Goal: Communication & Community: Answer question/provide support

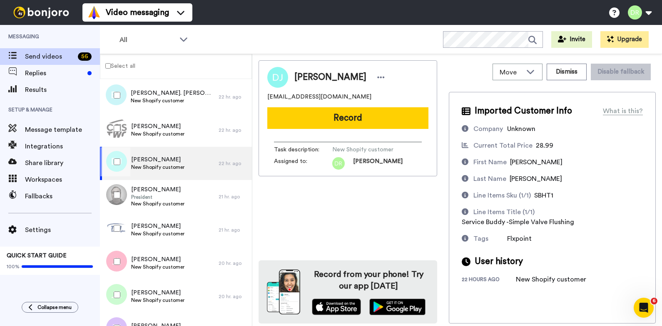
scroll to position [538, 0]
click at [157, 164] on span "[PERSON_NAME]" at bounding box center [157, 161] width 53 height 8
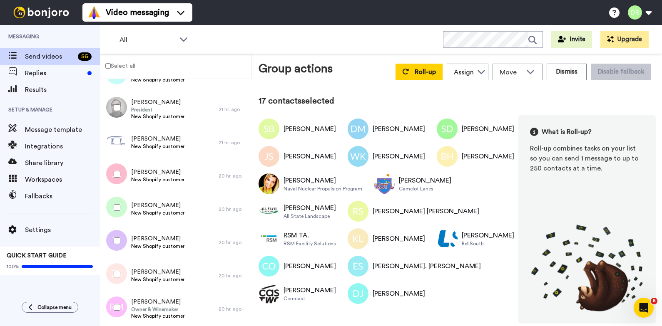
scroll to position [637, 0]
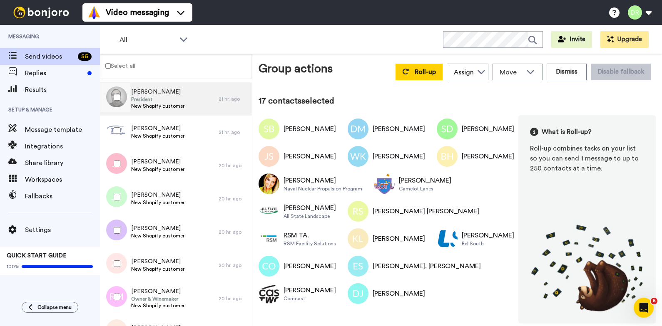
click at [158, 95] on span "[PERSON_NAME]" at bounding box center [157, 92] width 53 height 8
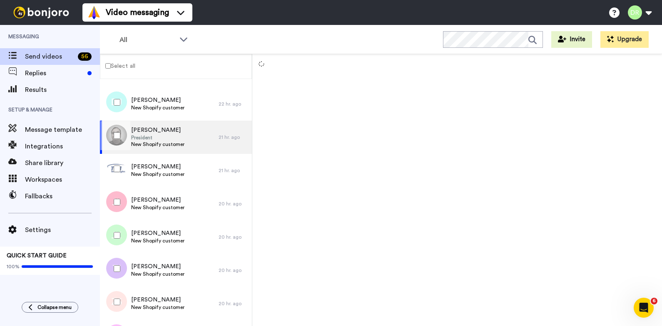
scroll to position [610, 0]
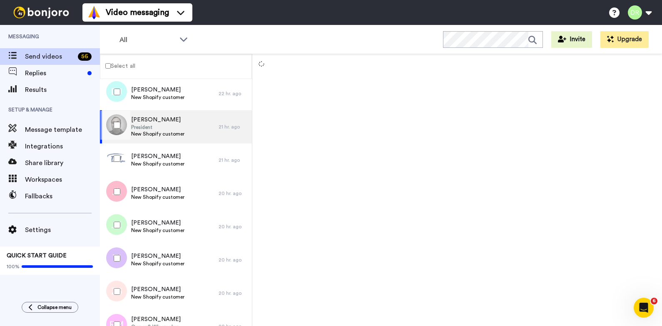
click at [158, 119] on span "[PERSON_NAME]" at bounding box center [157, 120] width 53 height 8
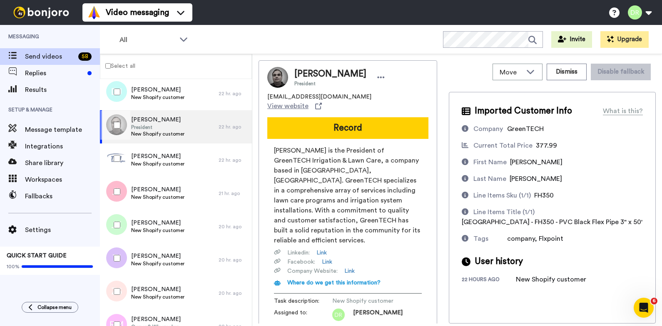
scroll to position [56, 0]
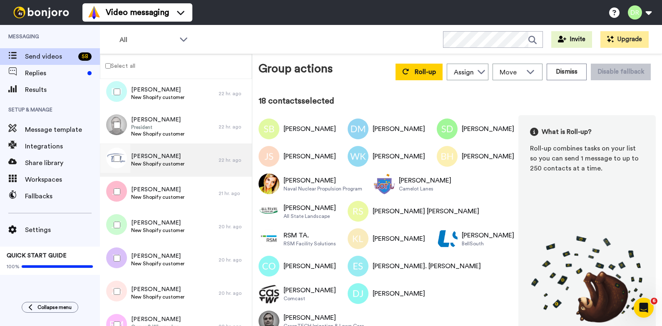
click at [149, 157] on span "[PERSON_NAME]" at bounding box center [157, 156] width 53 height 8
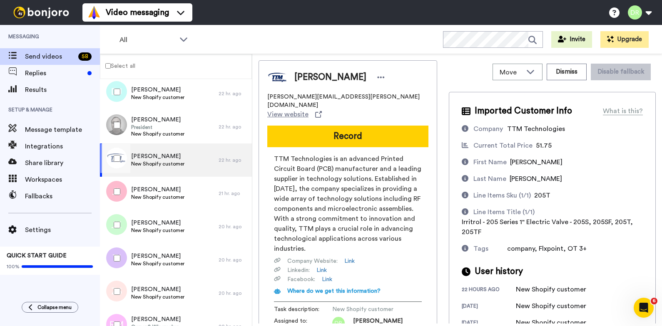
scroll to position [56, 0]
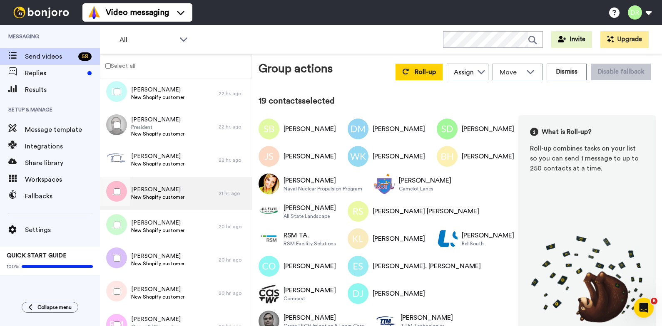
click at [155, 189] on span "[PERSON_NAME]" at bounding box center [157, 190] width 53 height 8
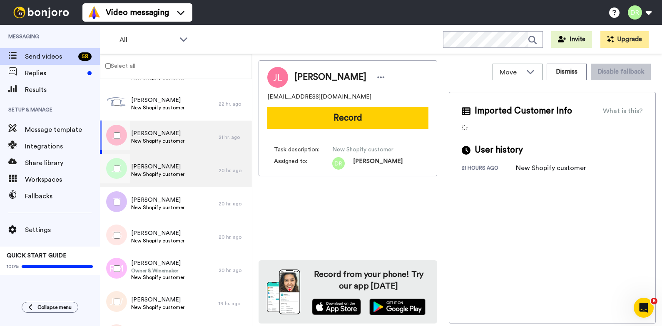
scroll to position [665, 0]
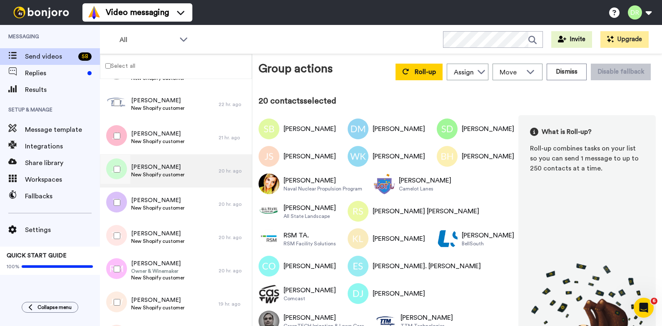
click at [147, 164] on span "[PERSON_NAME]" at bounding box center [157, 167] width 53 height 8
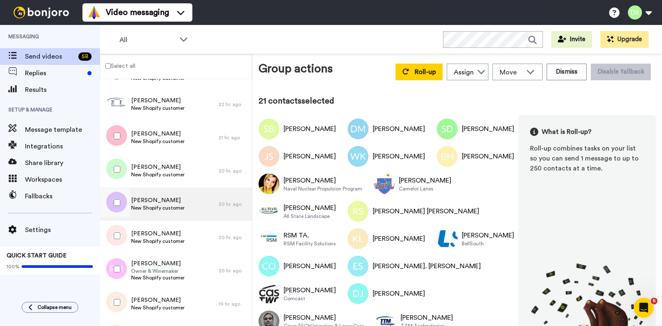
click at [165, 199] on span "[PERSON_NAME]" at bounding box center [157, 200] width 53 height 8
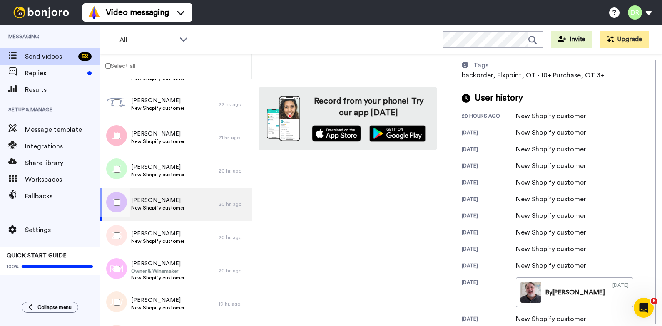
scroll to position [187, 0]
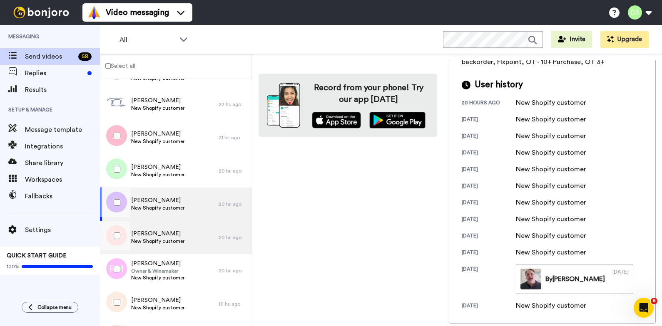
click at [165, 234] on span "[PERSON_NAME]" at bounding box center [157, 234] width 53 height 8
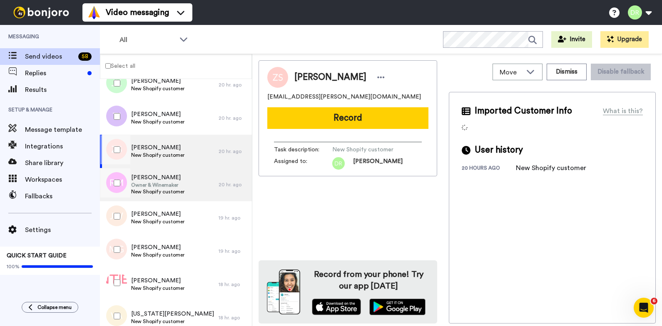
scroll to position [754, 0]
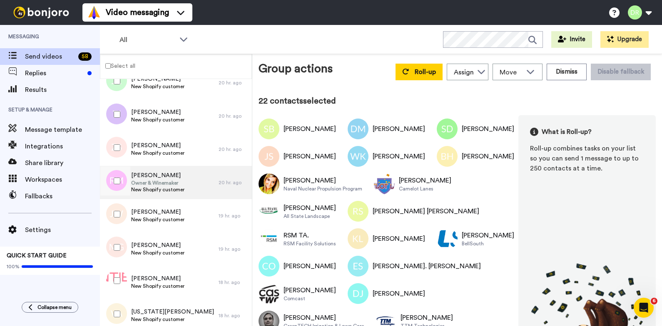
click at [156, 179] on span "[PERSON_NAME]" at bounding box center [157, 175] width 53 height 8
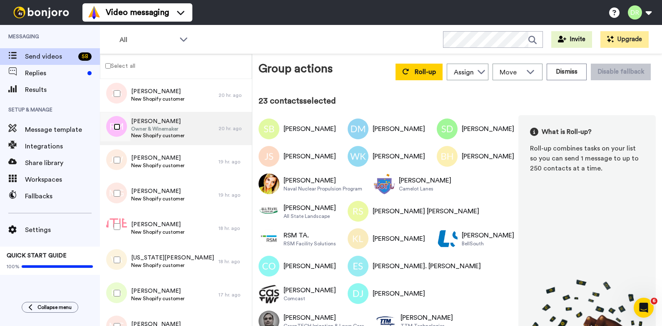
scroll to position [816, 0]
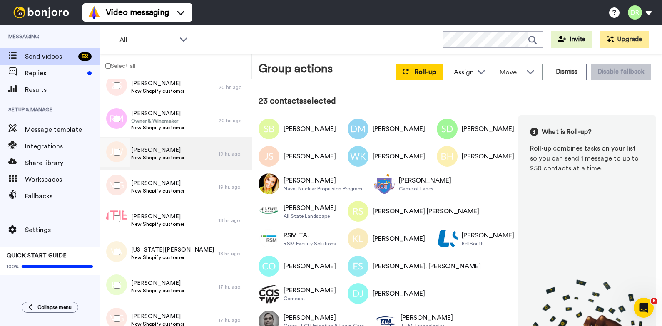
click at [160, 153] on span "[PERSON_NAME]" at bounding box center [157, 150] width 53 height 8
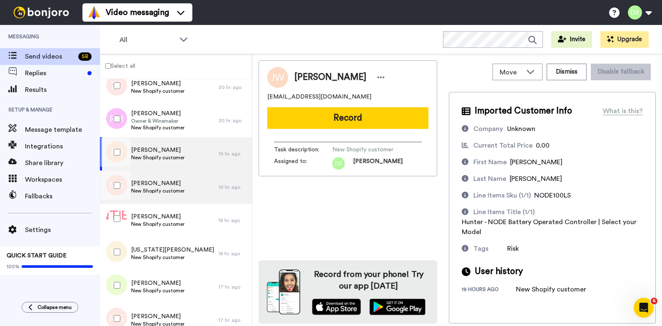
click at [170, 188] on span "New Shopify customer" at bounding box center [157, 191] width 53 height 7
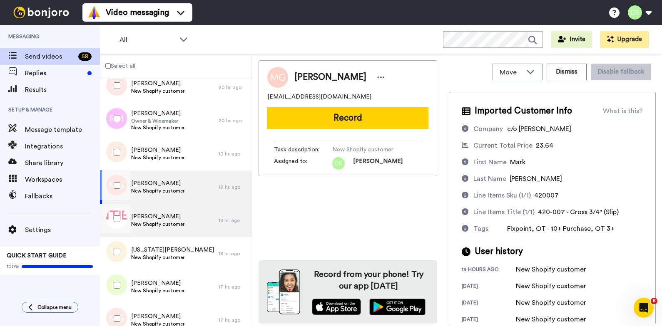
click at [156, 215] on span "[PERSON_NAME]" at bounding box center [157, 217] width 53 height 8
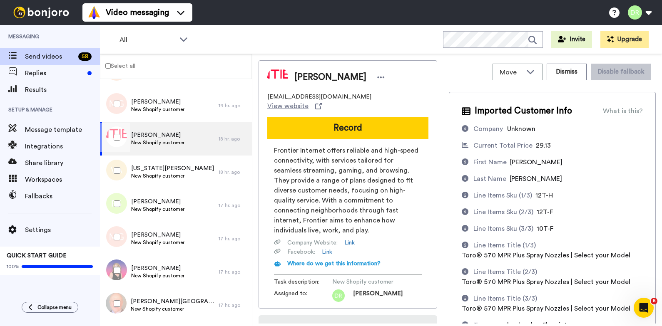
scroll to position [60, 0]
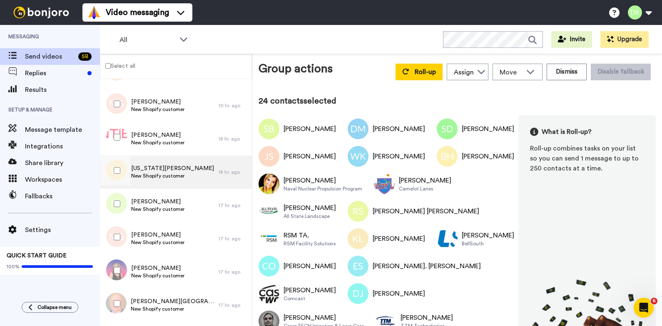
click at [159, 173] on span "New Shopify customer" at bounding box center [172, 176] width 83 height 7
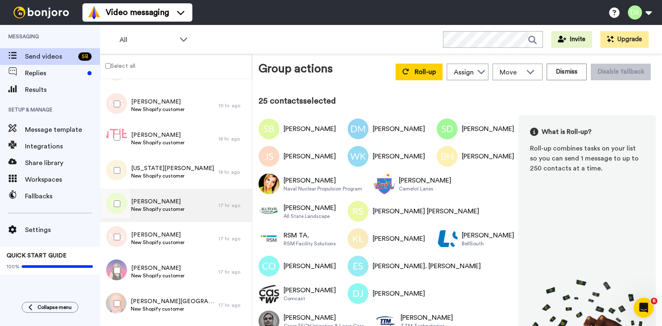
click at [149, 200] on span "[PERSON_NAME]" at bounding box center [157, 202] width 53 height 8
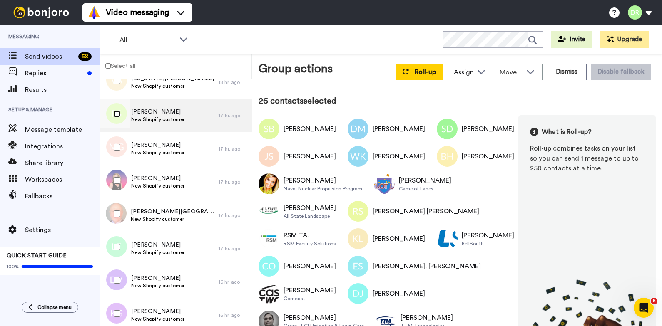
scroll to position [991, 0]
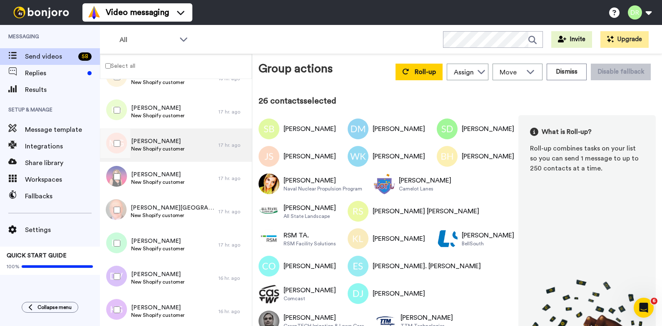
click at [173, 148] on span "New Shopify customer" at bounding box center [157, 149] width 53 height 7
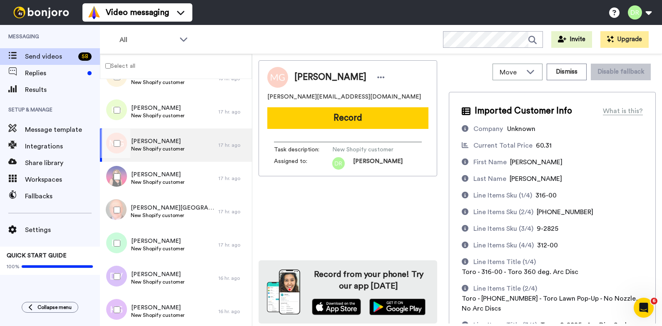
scroll to position [120, 0]
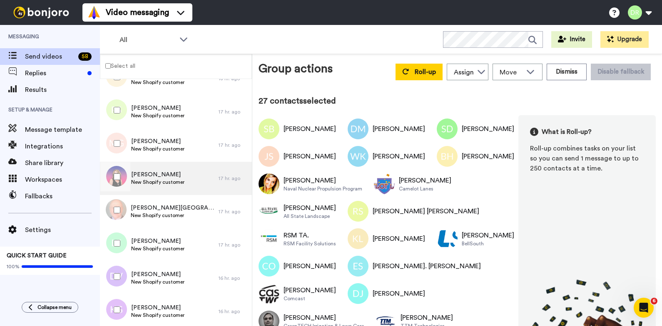
click at [147, 172] on span "[PERSON_NAME]" at bounding box center [157, 175] width 53 height 8
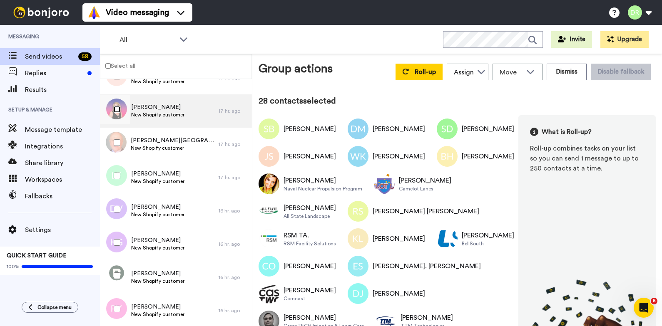
scroll to position [1076, 0]
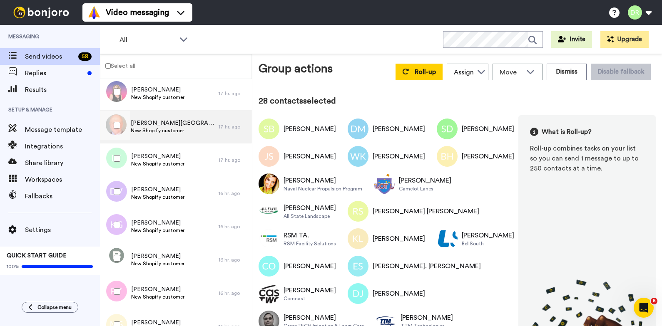
click at [174, 126] on span "[PERSON_NAME][GEOGRAPHIC_DATA]" at bounding box center [173, 123] width 84 height 8
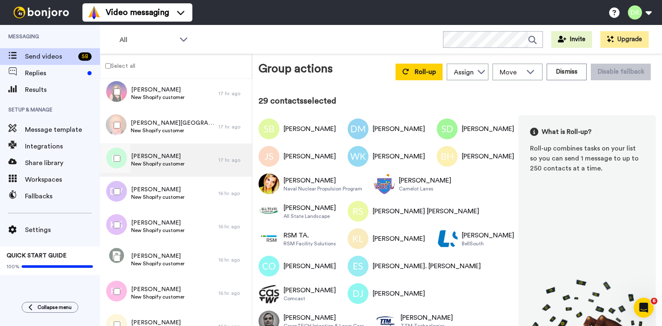
click at [144, 154] on span "[PERSON_NAME]" at bounding box center [157, 156] width 53 height 8
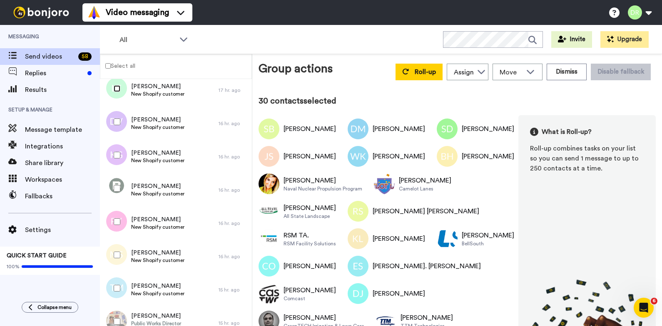
scroll to position [1145, 0]
click at [305, 13] on div "Video messaging Switch to Video messaging Testimonials Settings Discover Help &…" at bounding box center [371, 12] width 579 height 25
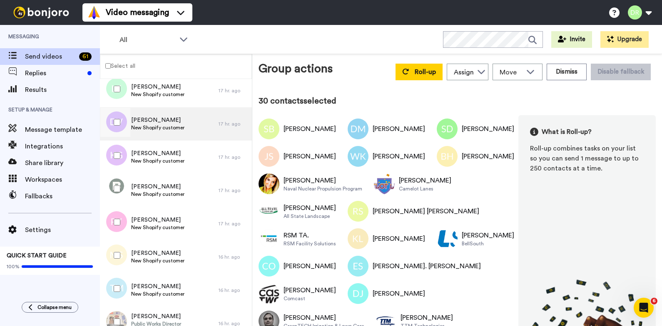
click at [145, 123] on span "[PERSON_NAME]" at bounding box center [157, 120] width 53 height 8
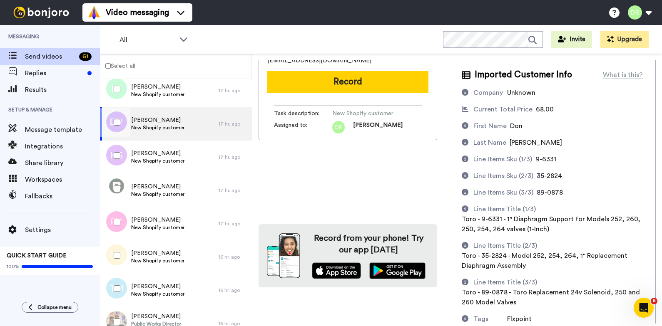
scroll to position [90, 0]
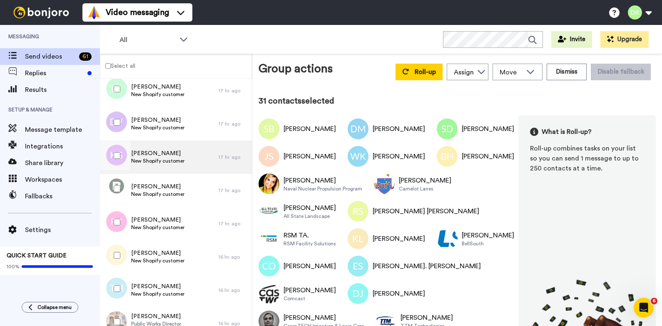
click at [146, 156] on span "[PERSON_NAME]" at bounding box center [157, 153] width 53 height 8
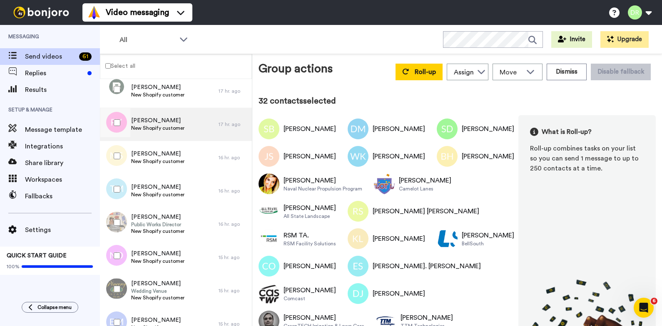
scroll to position [1241, 0]
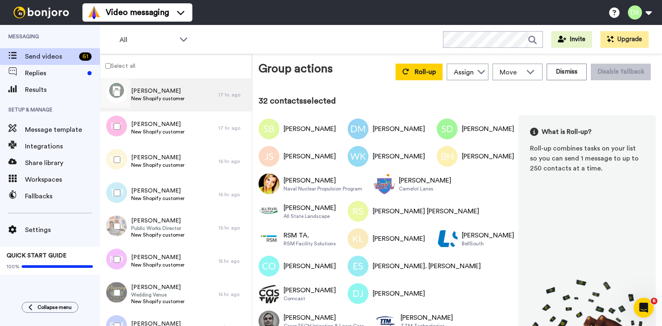
click at [166, 97] on span "New Shopify customer" at bounding box center [157, 98] width 53 height 7
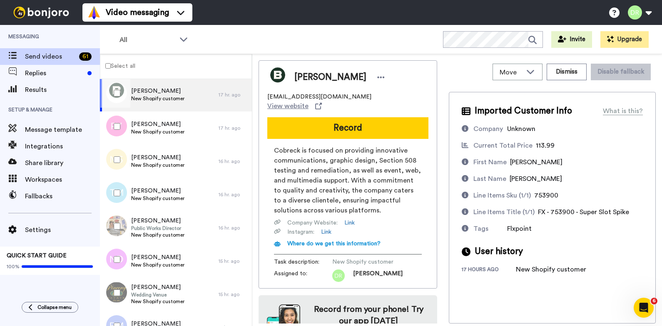
scroll to position [27, 0]
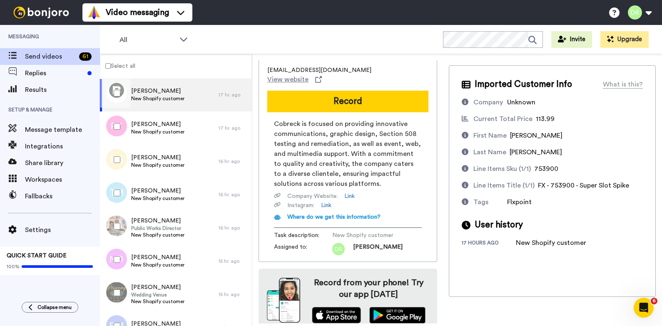
click at [139, 93] on span "[PERSON_NAME]" at bounding box center [157, 91] width 53 height 8
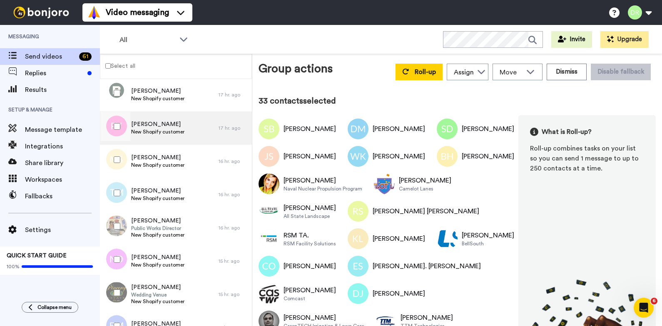
click at [151, 134] on span "New Shopify customer" at bounding box center [157, 132] width 53 height 7
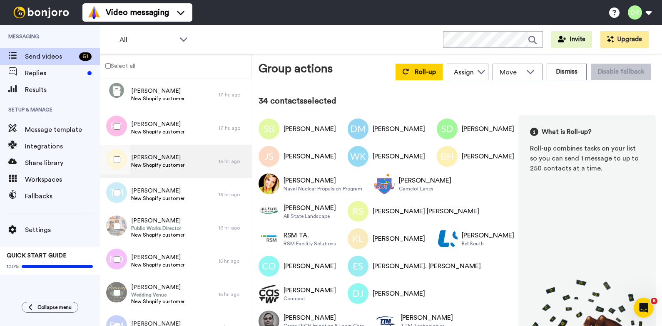
click at [149, 156] on span "[PERSON_NAME]" at bounding box center [157, 158] width 53 height 8
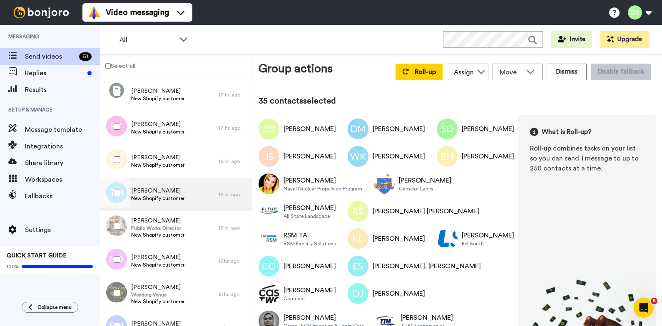
click at [144, 188] on span "[PERSON_NAME]" at bounding box center [157, 191] width 53 height 8
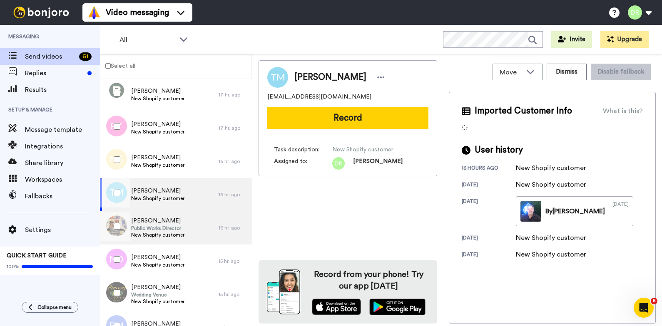
click at [149, 229] on span "Public Works Director" at bounding box center [157, 228] width 53 height 7
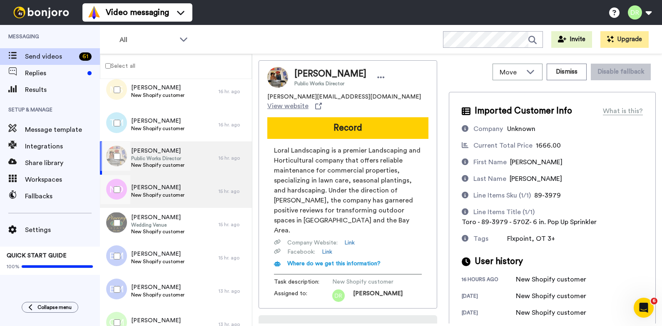
scroll to position [1308, 0]
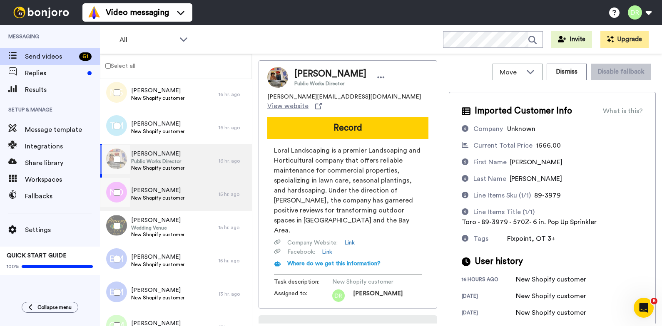
click at [162, 198] on span "New Shopify customer" at bounding box center [157, 198] width 53 height 7
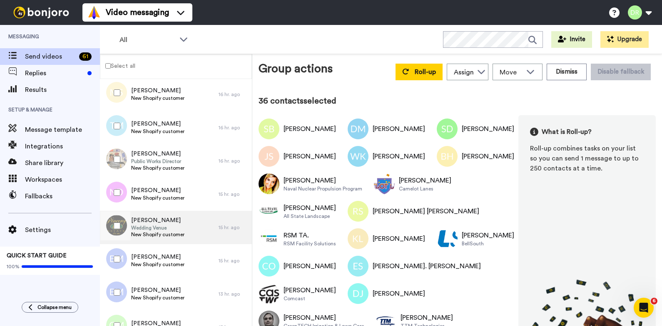
click at [148, 227] on span "Wedding Venue" at bounding box center [157, 228] width 53 height 7
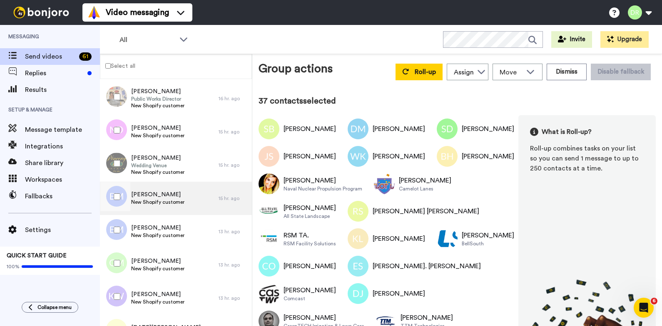
click at [142, 189] on div "[PERSON_NAME] New Shopify customer" at bounding box center [159, 198] width 119 height 33
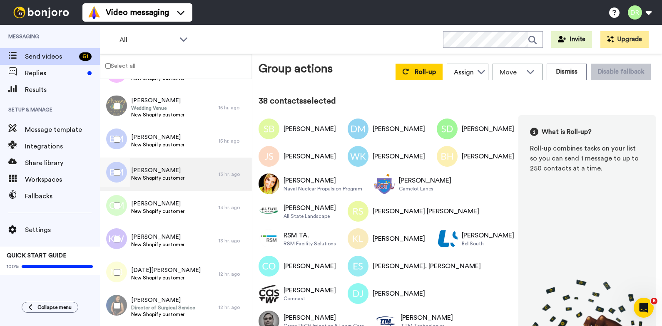
click at [168, 171] on span "[PERSON_NAME]" at bounding box center [157, 170] width 53 height 8
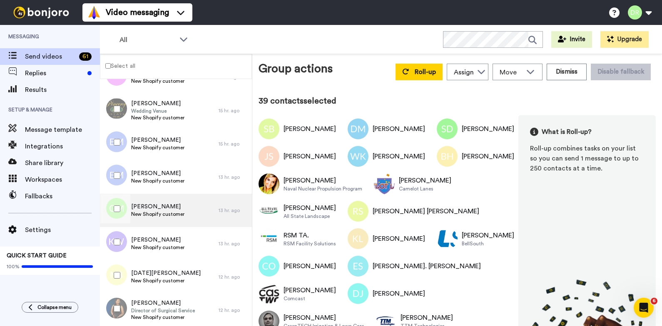
click at [151, 204] on span "[PERSON_NAME]" at bounding box center [157, 207] width 53 height 8
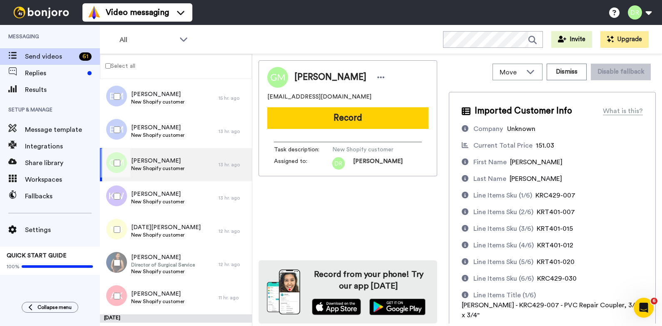
scroll to position [1478, 0]
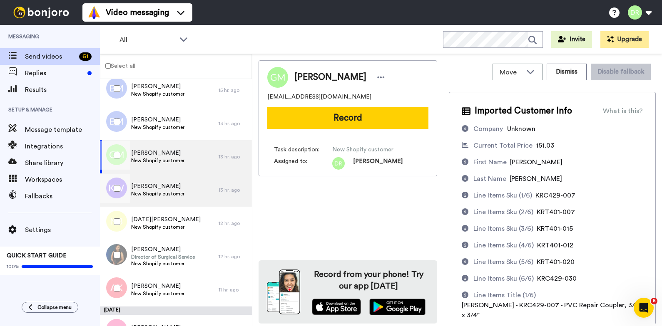
click at [148, 192] on span "New Shopify customer" at bounding box center [157, 194] width 53 height 7
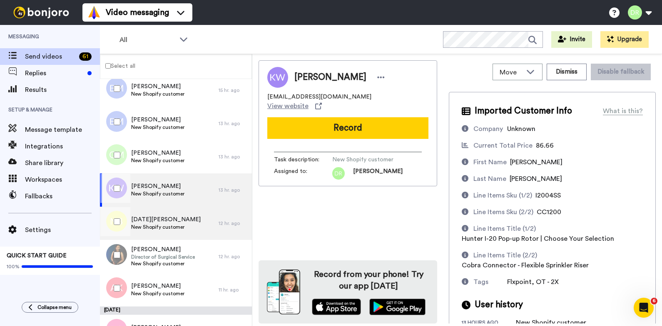
click at [153, 223] on span "[DATE][PERSON_NAME]" at bounding box center [165, 220] width 69 height 8
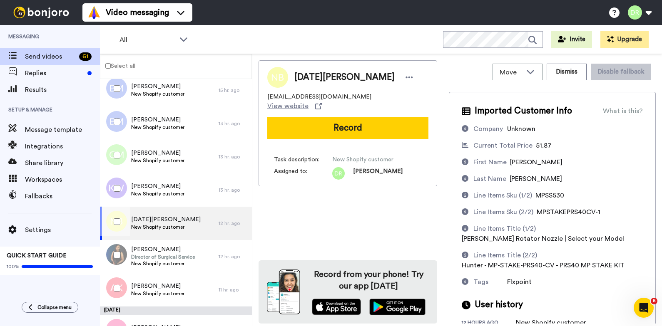
scroll to position [17, 0]
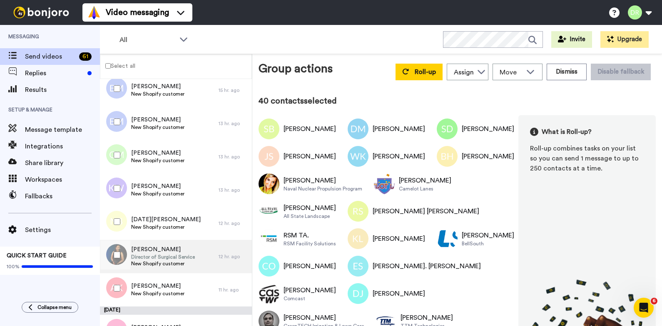
click at [165, 254] on span "Director of Surgical Service" at bounding box center [163, 257] width 64 height 7
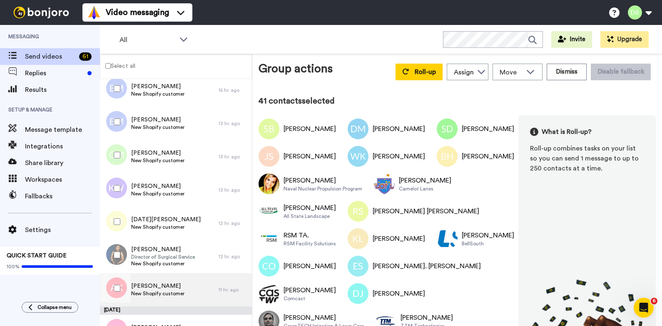
click at [156, 287] on span "[PERSON_NAME]" at bounding box center [157, 286] width 53 height 8
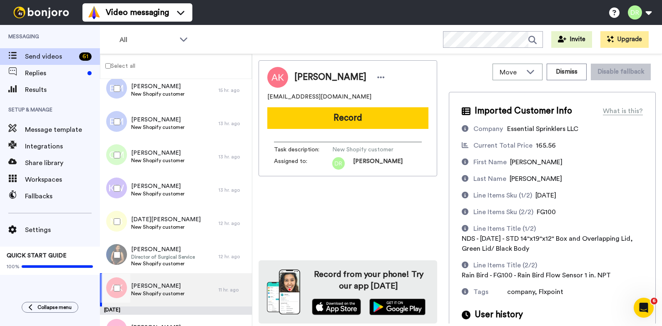
scroll to position [27, 0]
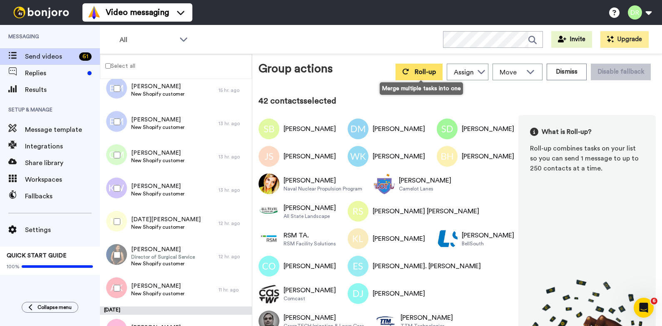
click at [423, 72] on span "Roll-up" at bounding box center [424, 72] width 21 height 7
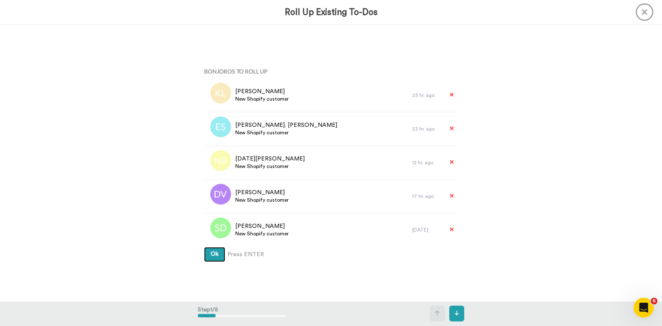
click at [216, 252] on span "Ok" at bounding box center [215, 254] width 8 height 6
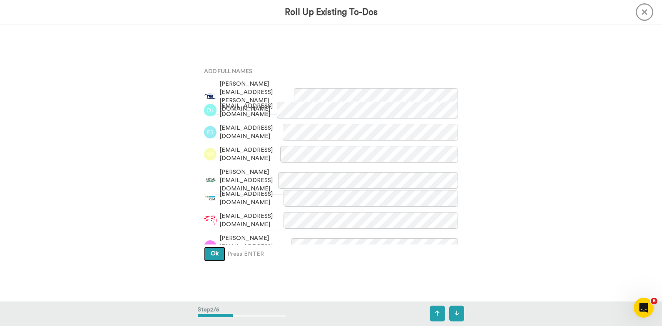
click at [216, 252] on span "Ok" at bounding box center [215, 254] width 8 height 6
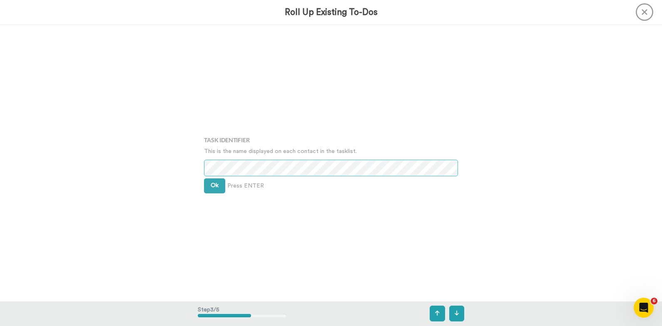
scroll to position [554, 0]
click at [210, 188] on button "Ok" at bounding box center [214, 185] width 21 height 15
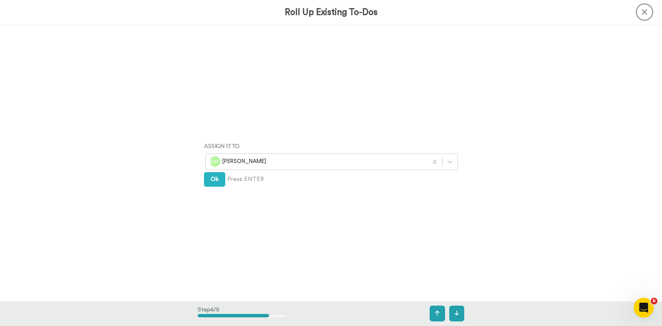
click at [211, 188] on div "Assign It To [PERSON_NAME] Ok Press ENTER" at bounding box center [331, 162] width 266 height 163
click at [215, 183] on button "Ok" at bounding box center [214, 179] width 21 height 15
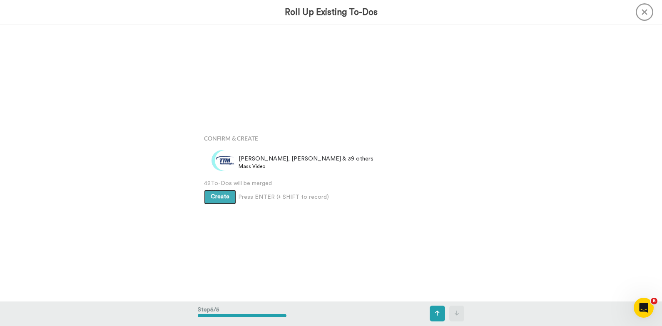
scroll to position [1107, 0]
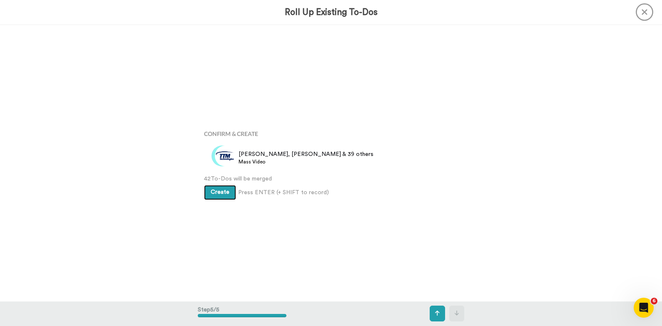
click at [219, 193] on span "Create" at bounding box center [220, 192] width 19 height 6
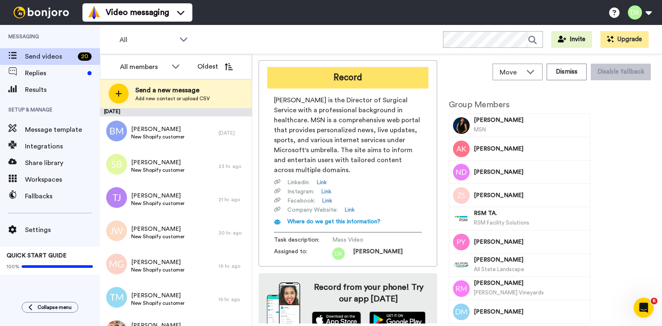
click at [341, 82] on button "Record" at bounding box center [347, 78] width 161 height 22
